Goal: Task Accomplishment & Management: Use online tool/utility

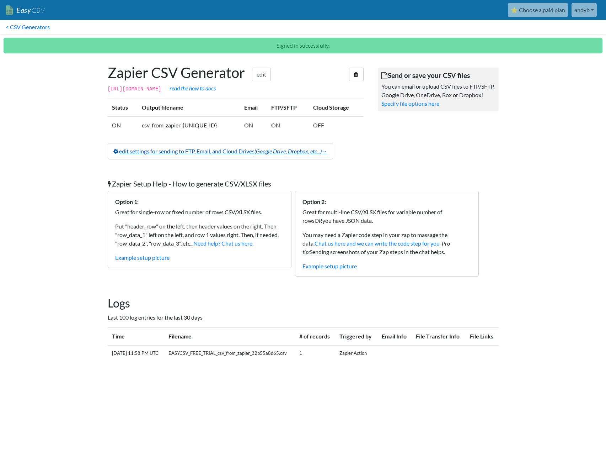
click at [241, 158] on link "edit settings for sending to FTP, Email, and Cloud Drives (Google Drive, Dropbo…" at bounding box center [220, 151] width 225 height 16
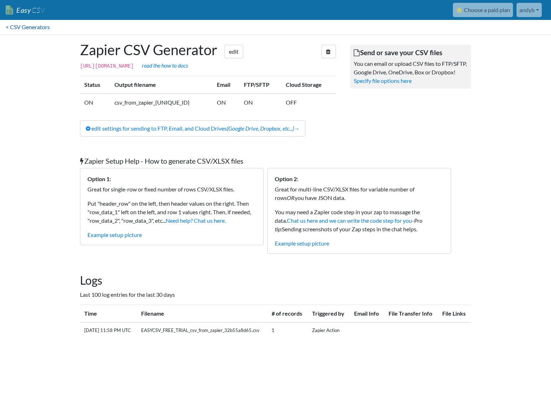
click at [30, 21] on link "< CSV Generators" at bounding box center [27, 27] width 55 height 14
click at [446, 330] on link "temp file" at bounding box center [451, 330] width 18 height 6
click at [32, 26] on link "< CSV Generators" at bounding box center [27, 27] width 55 height 14
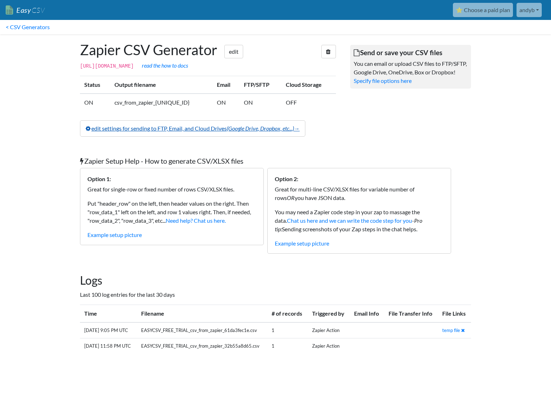
click at [171, 126] on link "edit settings for sending to FTP, Email, and Cloud Drives (Google Drive, Dropbo…" at bounding box center [192, 128] width 225 height 16
click at [302, 244] on link "Example setup picture" at bounding box center [302, 243] width 54 height 7
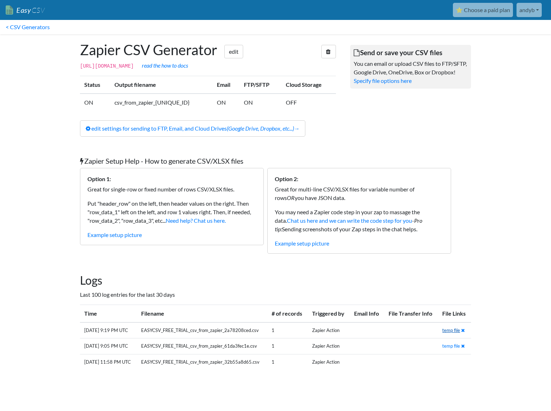
click at [453, 331] on link "temp file" at bounding box center [451, 330] width 18 height 6
click at [425, 253] on div "Zapier Setup Help - How to generate CSV/XLSX files Option 1: Great for single-r…" at bounding box center [275, 204] width 405 height 111
click at [446, 329] on link "temp file" at bounding box center [451, 330] width 18 height 6
click at [436, 131] on div "Send or save your CSV files You can email or upload CSV files to FTP/SFTP, Goog…" at bounding box center [410, 89] width 135 height 110
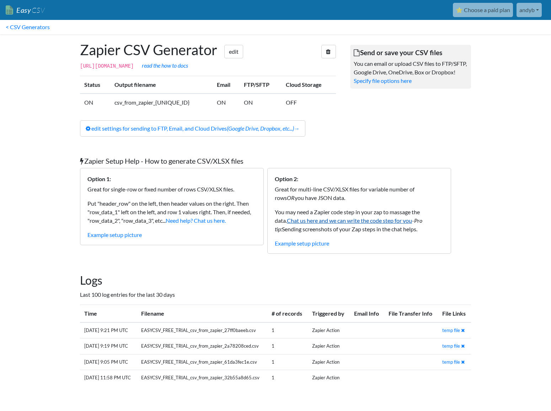
click at [319, 219] on link "Chat us here and we can write the code step for you" at bounding box center [349, 220] width 125 height 7
click at [376, 145] on main "Zapier CSV Generator edit https://www.easycsv.io/generate_csv/9816309c-ebad-4cb…" at bounding box center [275, 216] width 405 height 364
click at [277, 66] on p "https://www.easycsv.io/generate_csv/9816309c-ebad-4cb2-902c-369adb144802 read t…" at bounding box center [208, 65] width 256 height 9
click at [235, 49] on link "edit" at bounding box center [233, 52] width 19 height 14
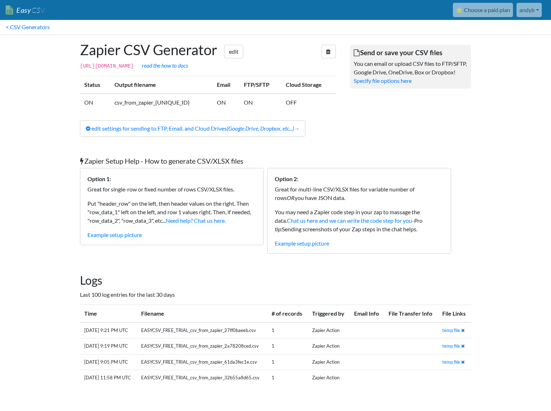
drag, startPoint x: 277, startPoint y: 65, endPoint x: 74, endPoint y: 64, distance: 203.4
click at [74, 64] on div "Zapier CSV Generator edit https://www.easycsv.io/generate_csv/9816309c-ebad-4cb…" at bounding box center [208, 89] width 270 height 110
copy code "[URL][DOMAIN_NAME]"
click at [22, 26] on link "< CSV Generators" at bounding box center [27, 27] width 55 height 14
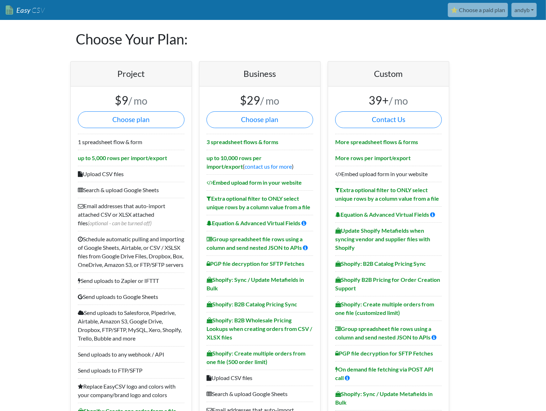
click at [28, 8] on link "Easy CSV" at bounding box center [25, 10] width 39 height 15
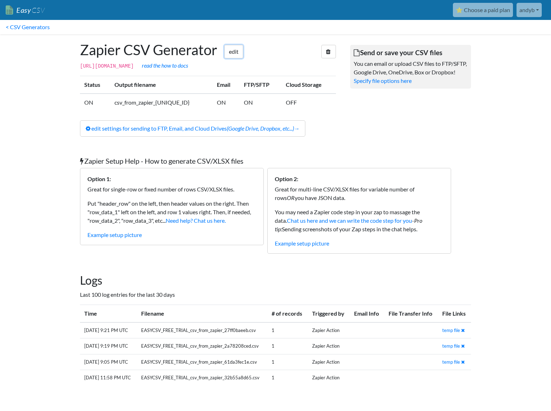
click at [240, 57] on link "edit" at bounding box center [233, 52] width 19 height 14
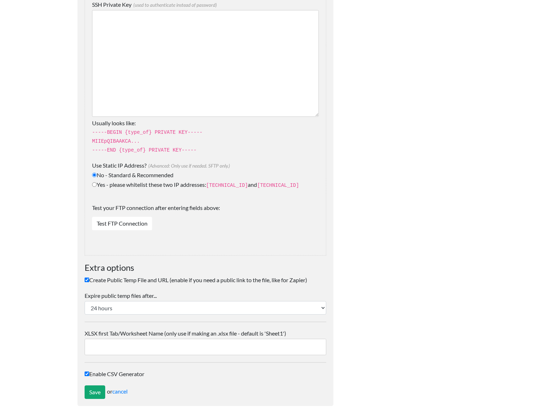
scroll to position [1053, 0]
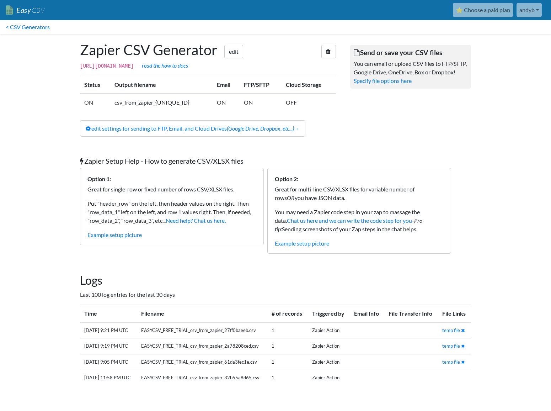
click at [266, 266] on div "Logs Last 100 log entries for the last 30 days Time Filename # of records Trigg…" at bounding box center [275, 332] width 405 height 132
click at [356, 220] on link "Chat us here and we can write the code step for you" at bounding box center [349, 220] width 125 height 7
click at [316, 242] on link "Example setup picture" at bounding box center [302, 243] width 54 height 7
click at [352, 271] on div "Logs Last 100 log entries for the last 30 days Time Filename # of records Trigg…" at bounding box center [275, 332] width 405 height 132
click at [388, 256] on div "Zapier Setup Help - How to generate CSV/XLSX files Option 1: Great for single-r…" at bounding box center [275, 204] width 405 height 111
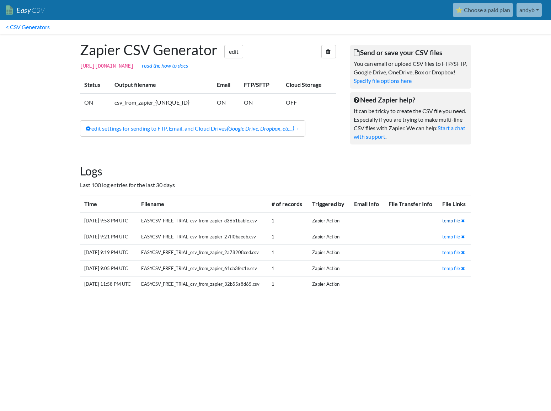
click at [448, 223] on link "temp file" at bounding box center [451, 221] width 18 height 6
click at [299, 160] on main "Zapier CSV Generator edit https://www.easycsv.io/generate_csv/9816309c-ebad-4cb…" at bounding box center [275, 169] width 405 height 271
click at [238, 50] on link "edit" at bounding box center [233, 52] width 19 height 14
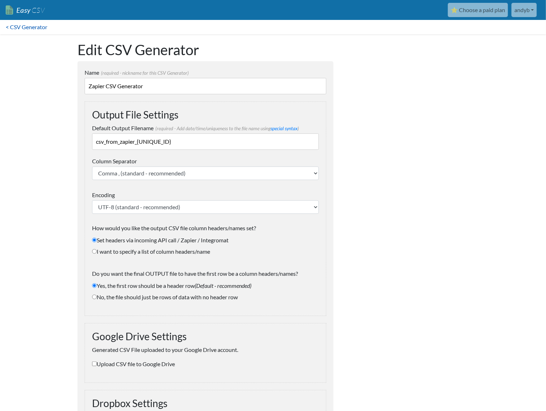
click at [45, 25] on link "< CSV Generator" at bounding box center [26, 27] width 53 height 14
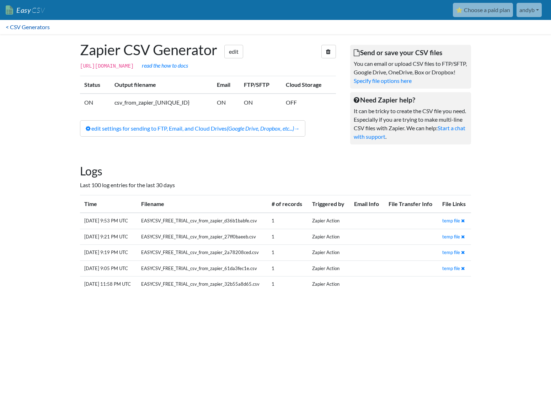
click at [30, 26] on link "< CSV Generators" at bounding box center [27, 27] width 55 height 14
click at [17, 29] on link "< CSV Generators" at bounding box center [27, 27] width 55 height 14
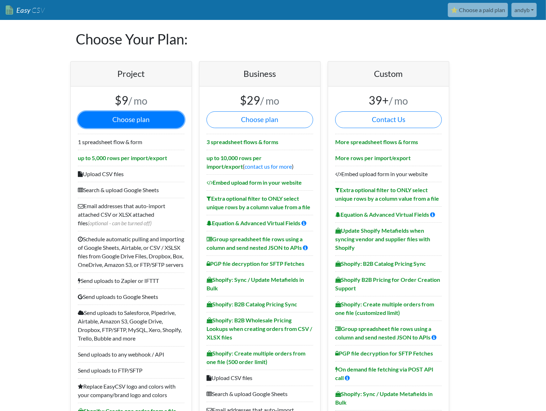
click at [114, 126] on button "Choose plan" at bounding box center [131, 119] width 107 height 17
click at [526, 10] on link "andyb" at bounding box center [524, 10] width 25 height 14
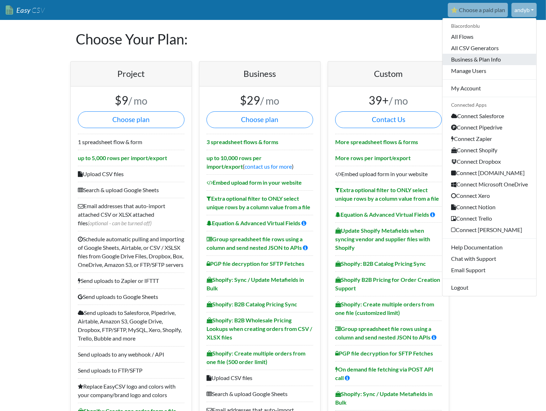
click at [479, 55] on link "Business & Plan Info" at bounding box center [490, 59] width 94 height 11
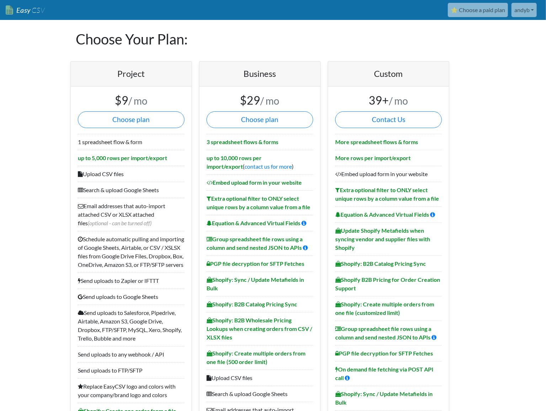
click at [530, 15] on link "andyb" at bounding box center [524, 10] width 25 height 14
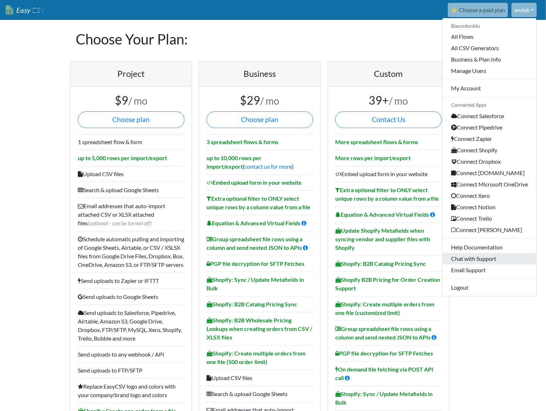
click at [461, 261] on link "Chat with Support" at bounding box center [490, 258] width 94 height 11
